Goal: Transaction & Acquisition: Purchase product/service

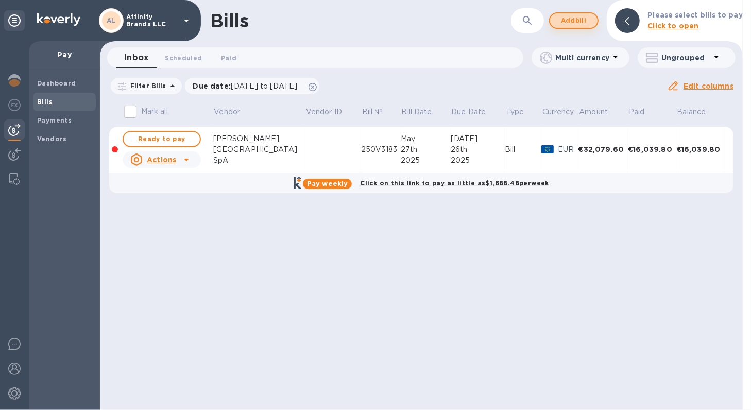
click at [571, 22] on span "Add bill" at bounding box center [573, 20] width 31 height 12
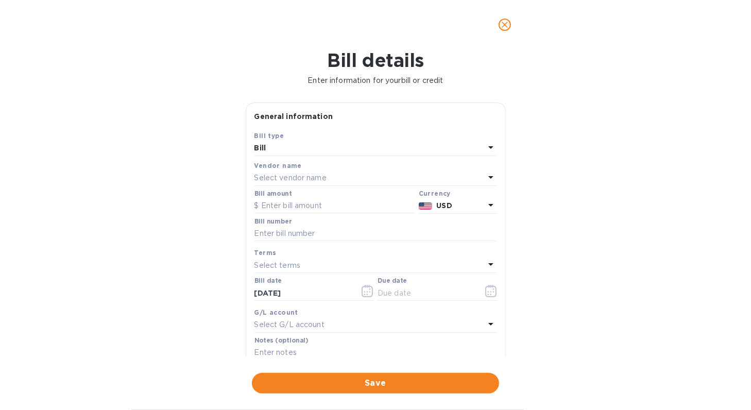
click at [487, 172] on icon at bounding box center [490, 177] width 12 height 12
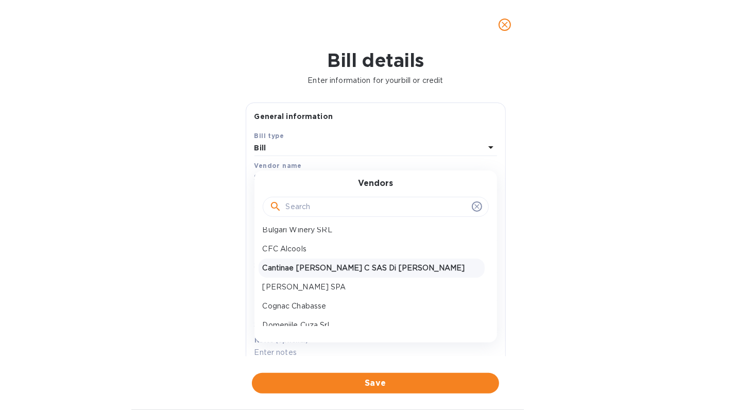
scroll to position [154, 0]
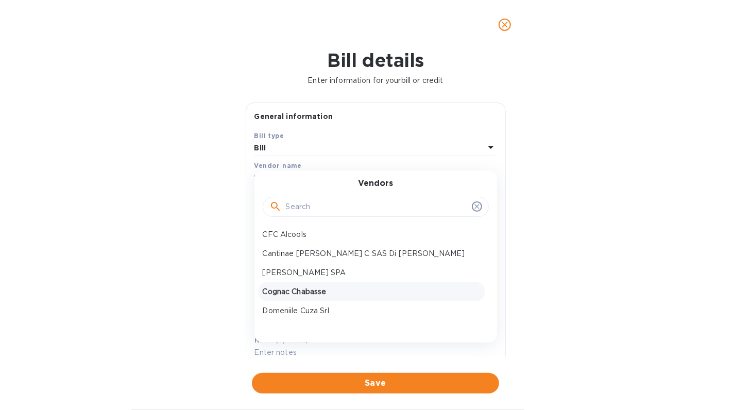
click at [311, 298] on div "Cognac Chabasse" at bounding box center [371, 291] width 226 height 19
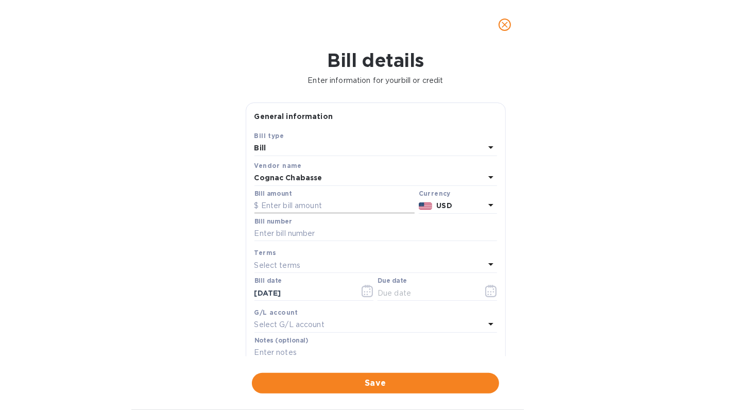
click at [298, 200] on input "text" at bounding box center [334, 205] width 160 height 15
click at [491, 208] on icon at bounding box center [490, 205] width 12 height 12
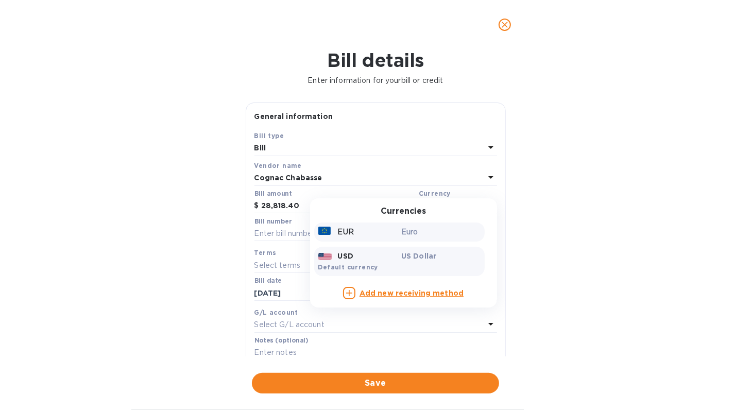
click at [360, 239] on div "EUR Euro" at bounding box center [399, 231] width 170 height 19
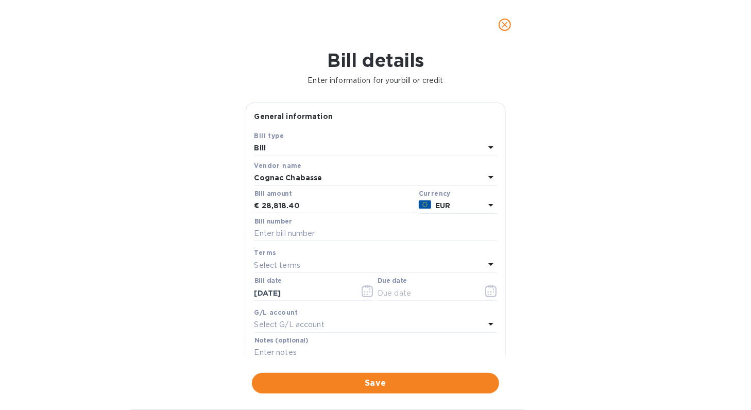
click at [269, 207] on input "28,818.40" at bounding box center [338, 205] width 153 height 15
type input "24,818.40"
click at [286, 235] on input "text" at bounding box center [375, 233] width 242 height 15
type input "Invoice [PHONE_NUMBER]"
click at [489, 265] on icon at bounding box center [490, 264] width 12 height 12
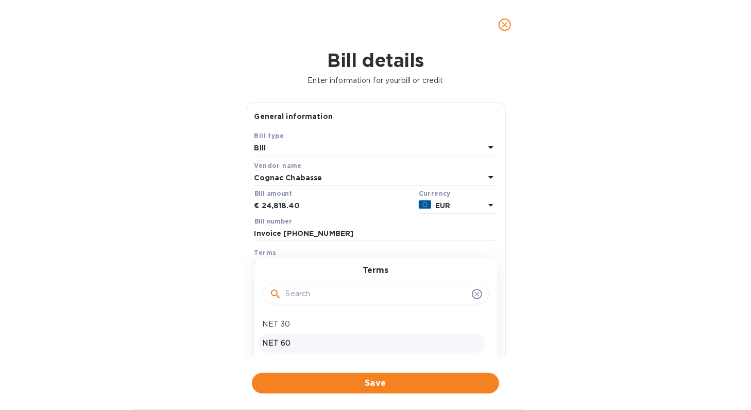
click at [342, 338] on p "NET 60" at bounding box center [372, 343] width 218 height 11
type input "[DATE]"
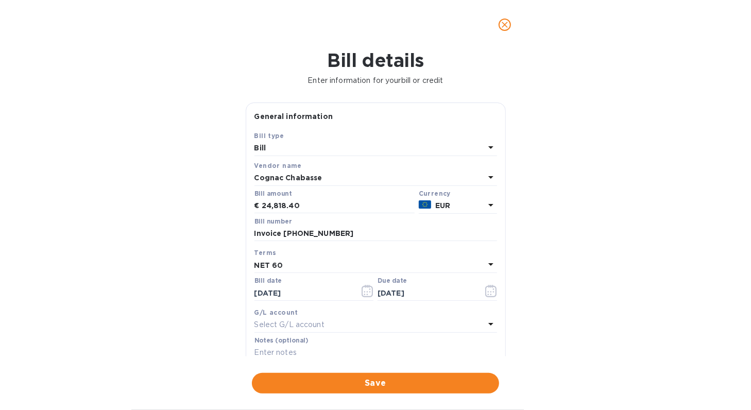
click at [330, 344] on div "Notes (optional)" at bounding box center [375, 349] width 242 height 24
click at [322, 350] on input "text" at bounding box center [375, 352] width 242 height 15
click at [598, 345] on div "Bill details Enter information for your bill or credit General information Save…" at bounding box center [375, 229] width 751 height 360
click at [269, 350] on input "text" at bounding box center [375, 352] width 242 height 15
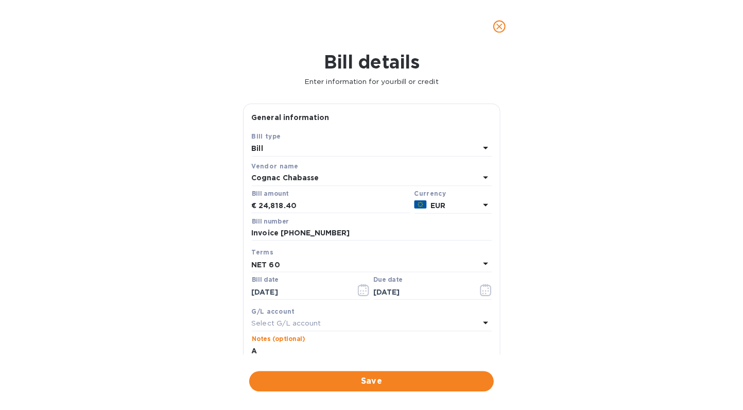
scroll to position [1, 0]
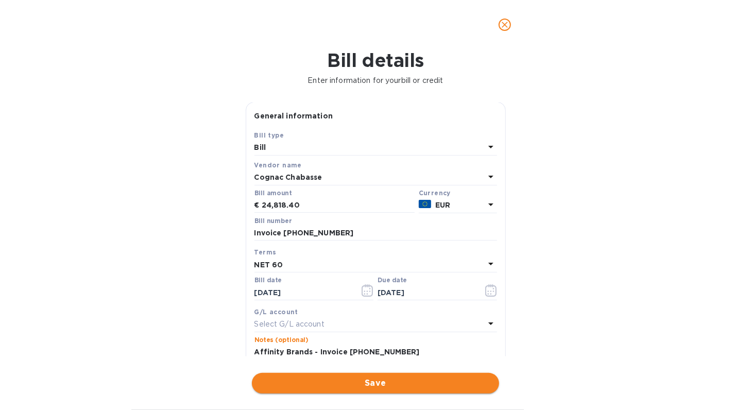
type input "Affinity Brands - Invoice [PHONE_NUMBER]"
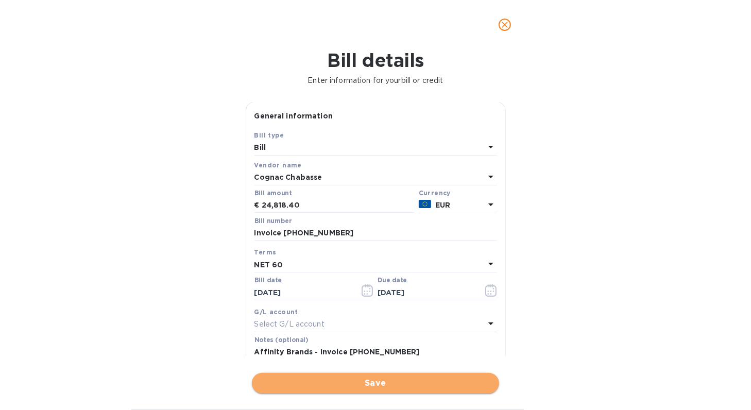
click at [441, 383] on span "Save" at bounding box center [375, 383] width 231 height 12
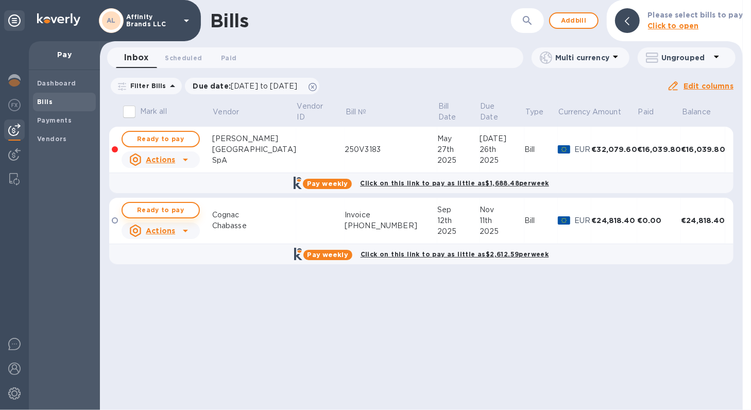
click at [154, 206] on span "Ready to pay" at bounding box center [161, 210] width 60 height 12
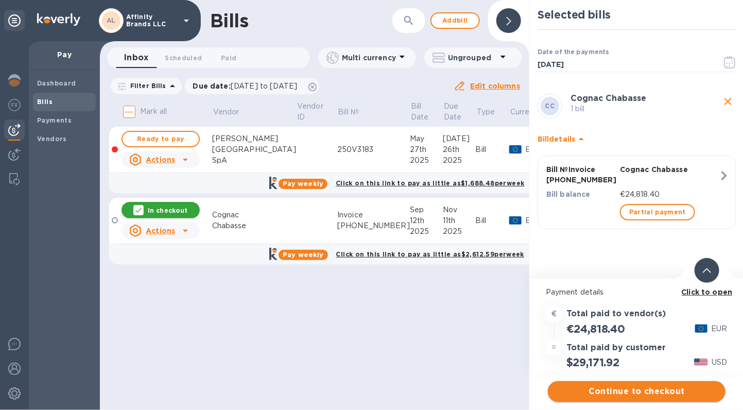
click at [583, 391] on span "Continue to checkout" at bounding box center [636, 391] width 161 height 12
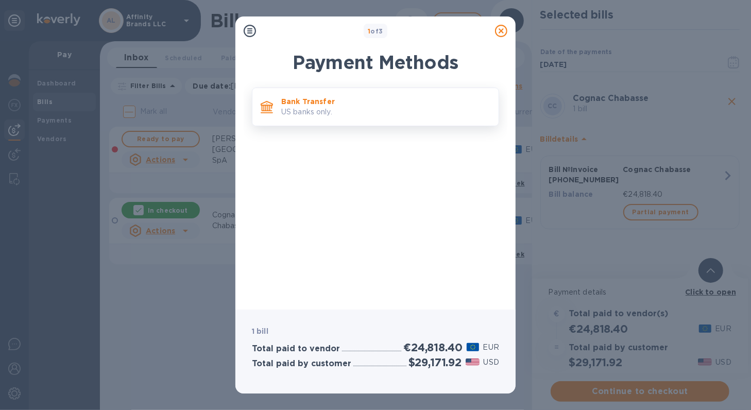
click at [358, 103] on p "Bank Transfer" at bounding box center [385, 101] width 209 height 10
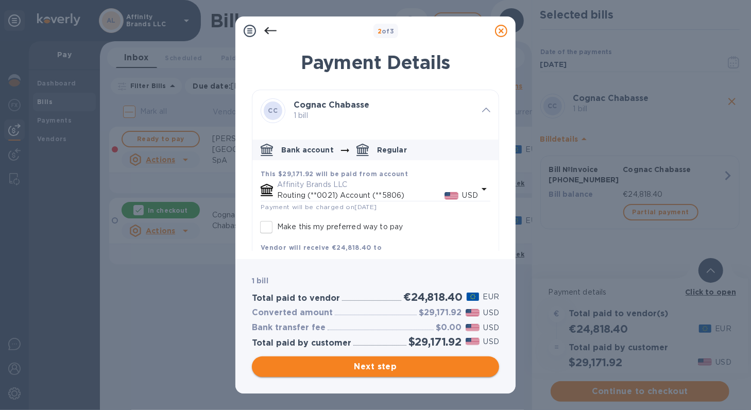
click at [364, 362] on span "Next step" at bounding box center [375, 366] width 231 height 12
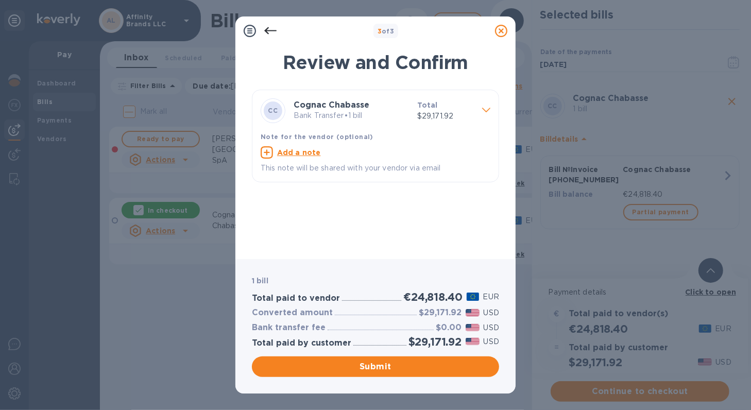
click at [385, 119] on p "Bank Transfer • 1 bill" at bounding box center [350, 115] width 115 height 11
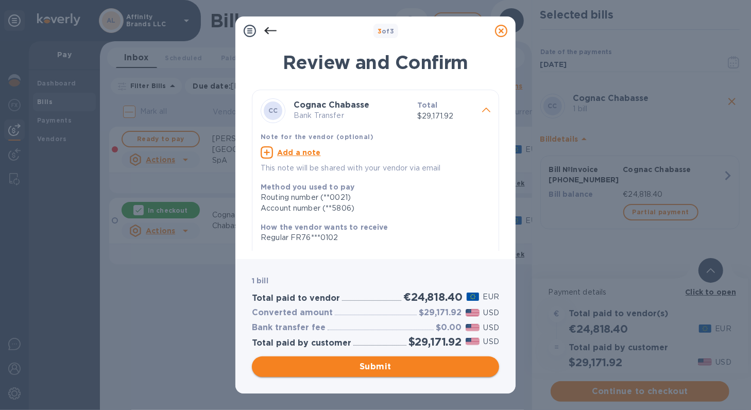
click at [365, 373] on button "Submit" at bounding box center [375, 366] width 247 height 21
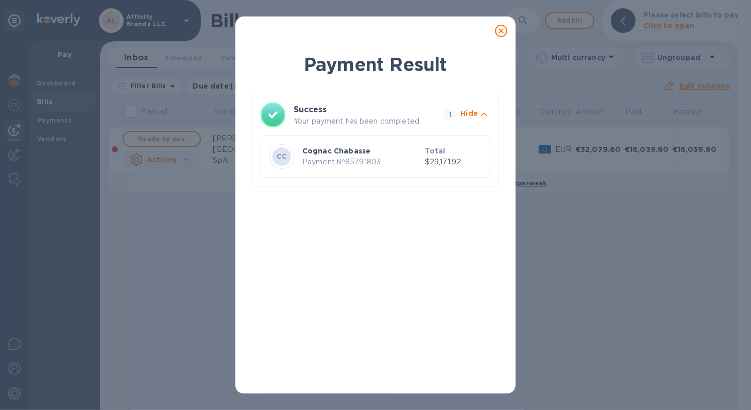
click at [500, 30] on icon at bounding box center [501, 31] width 12 height 12
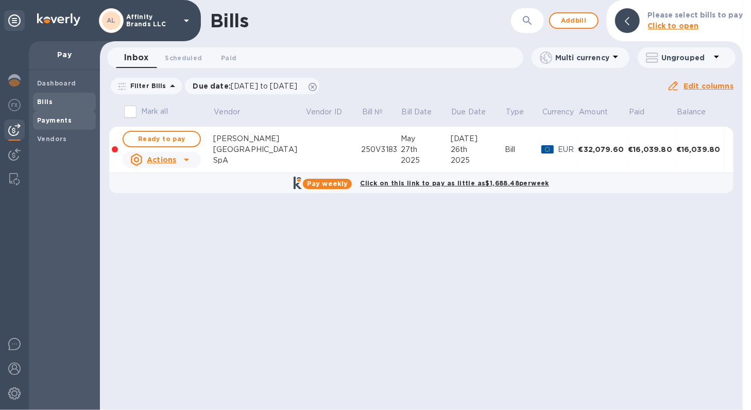
click at [40, 122] on b "Payments" at bounding box center [54, 120] width 34 height 8
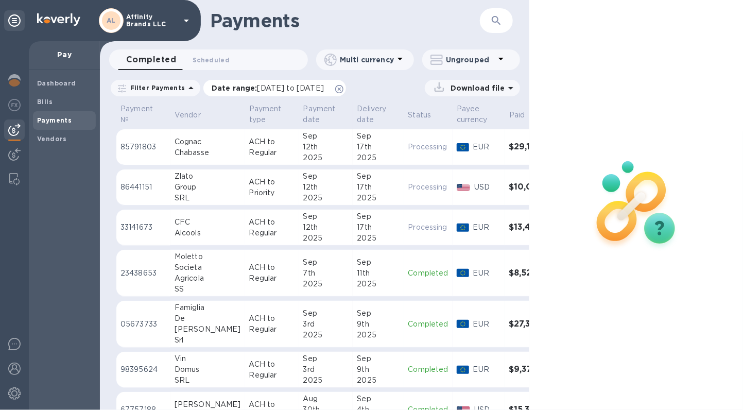
click at [309, 86] on span "[DATE] to [DATE]" at bounding box center [290, 88] width 66 height 8
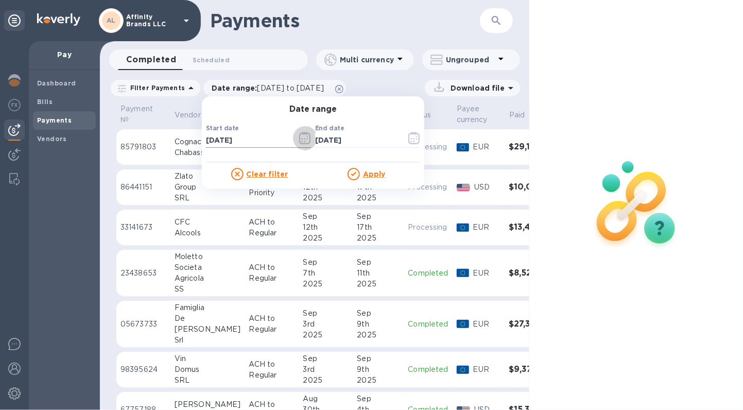
click at [299, 139] on icon "button" at bounding box center [305, 138] width 12 height 12
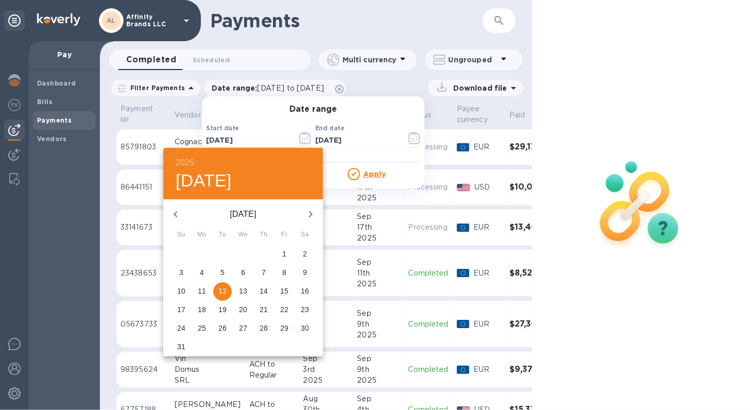
click at [307, 214] on icon "button" at bounding box center [310, 214] width 12 height 12
click at [280, 271] on p "12" at bounding box center [284, 272] width 8 height 10
type input "[DATE]"
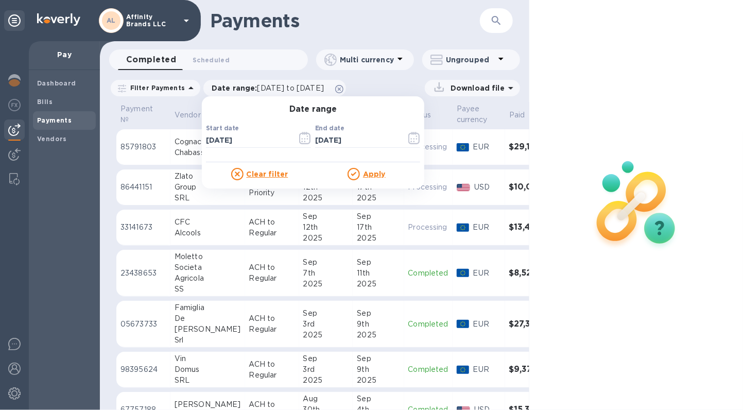
click at [364, 173] on u "Apply" at bounding box center [374, 174] width 23 height 8
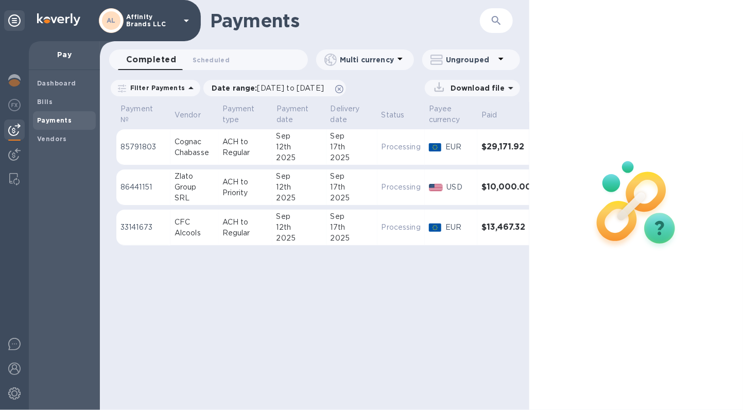
click at [464, 85] on p "Download file" at bounding box center [475, 88] width 58 height 10
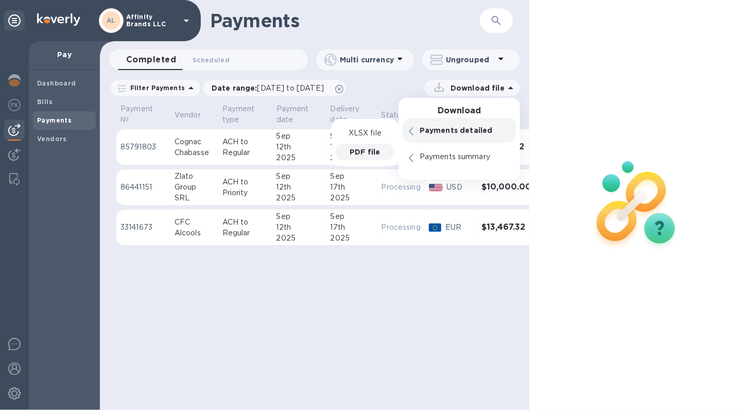
click at [376, 154] on p "PDF file" at bounding box center [365, 152] width 30 height 10
click at [649, 102] on div at bounding box center [636, 205] width 215 height 410
